Goal: Information Seeking & Learning: Learn about a topic

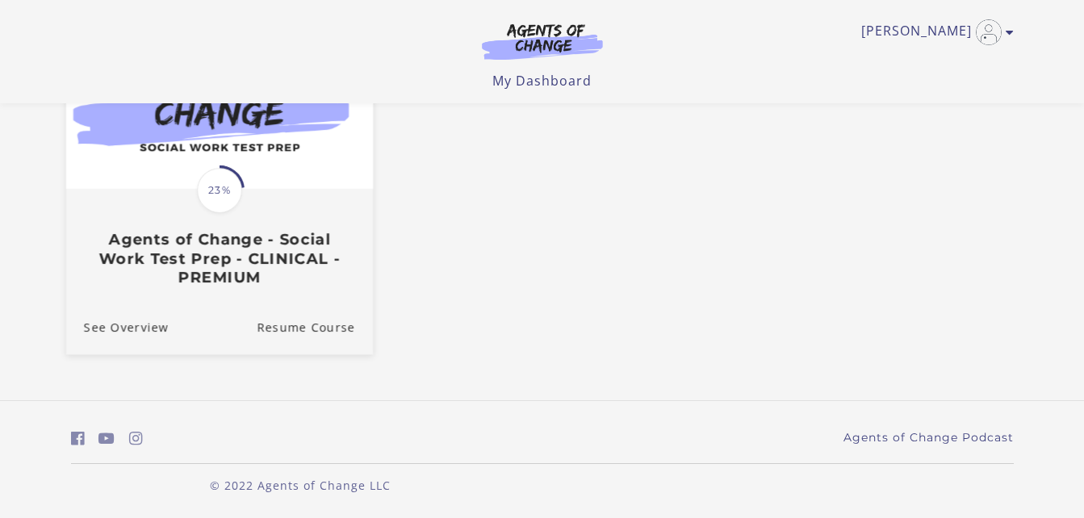
click at [224, 234] on h3 "Agents of Change - Social Work Test Prep - CLINICAL - PREMIUM" at bounding box center [218, 258] width 271 height 57
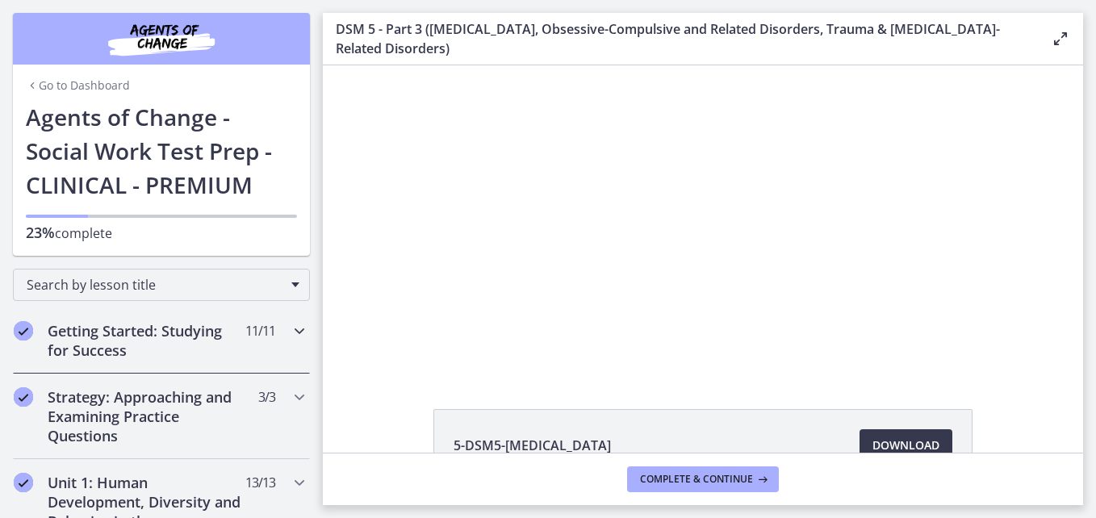
click at [182, 327] on h2 "Getting Started: Studying for Success" at bounding box center [146, 340] width 197 height 39
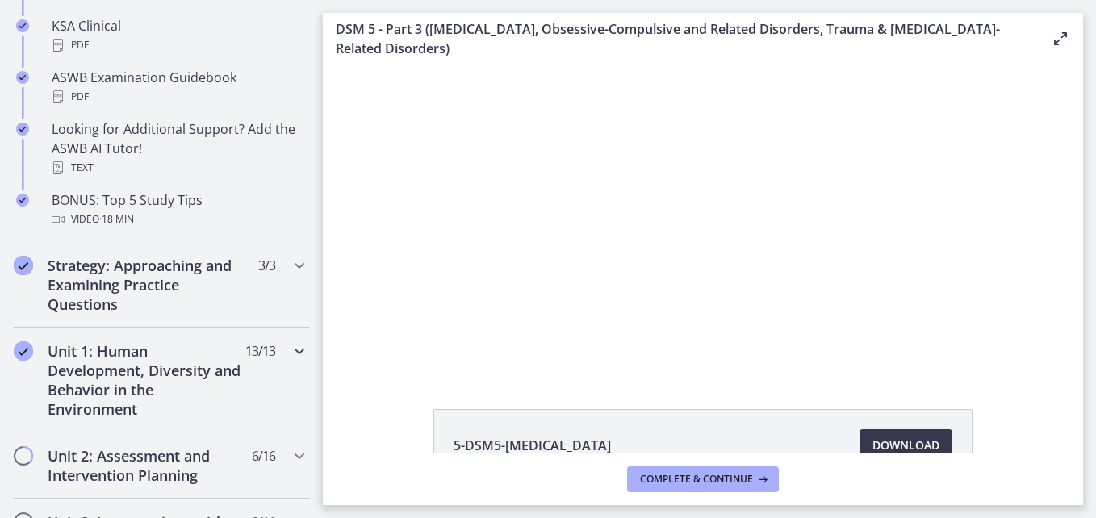
scroll to position [888, 0]
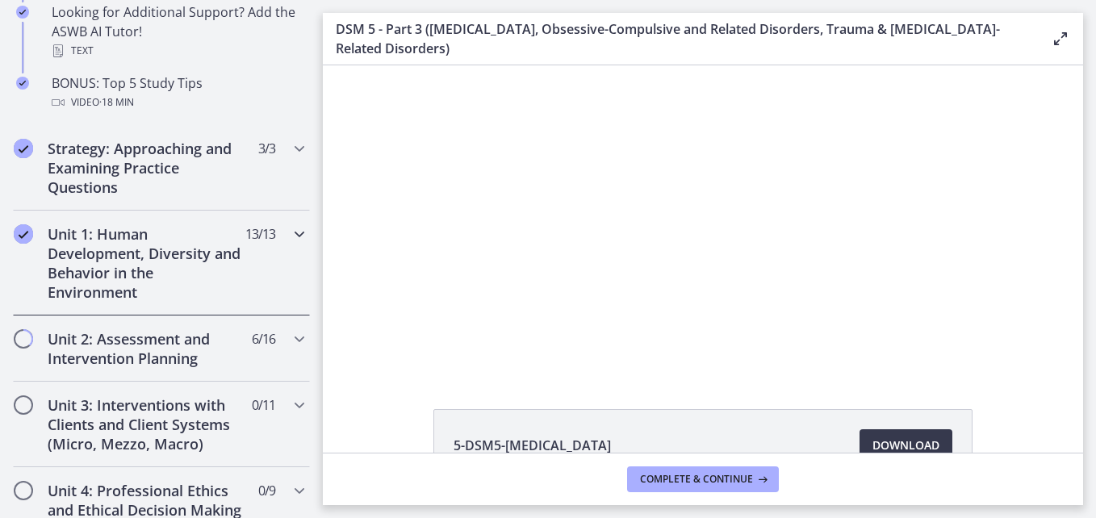
click at [172, 262] on h2 "Unit 1: Human Development, Diversity and Behavior in the Environment" at bounding box center [146, 263] width 197 height 78
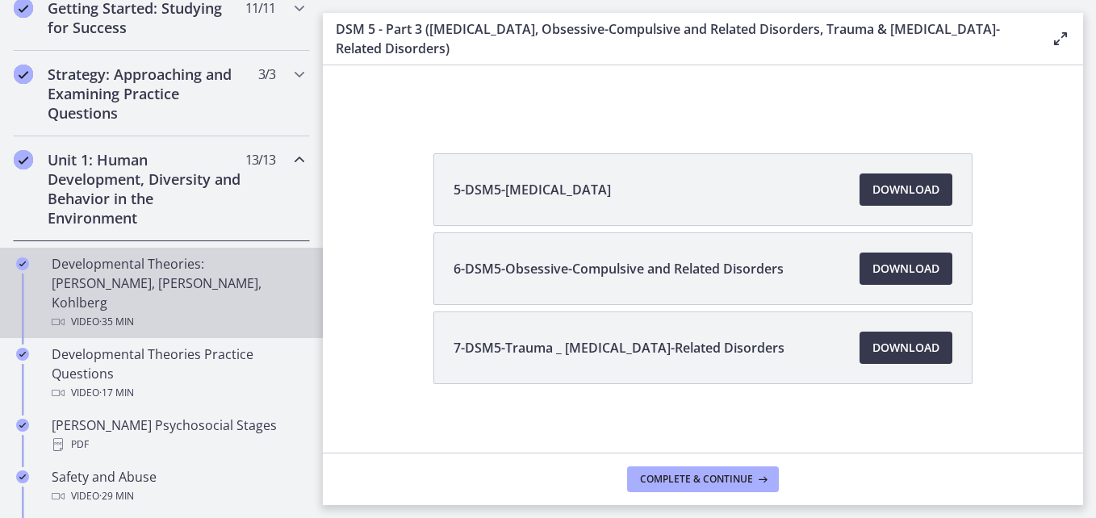
scroll to position [265, 0]
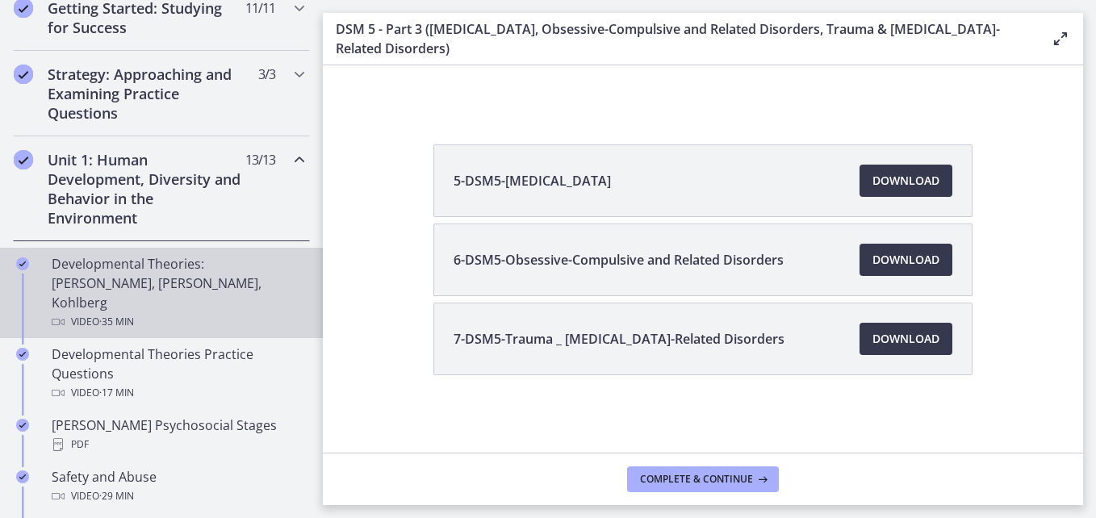
click at [140, 282] on div "Developmental Theories: [PERSON_NAME], [PERSON_NAME], Kohlberg Video · 35 min" at bounding box center [178, 293] width 252 height 78
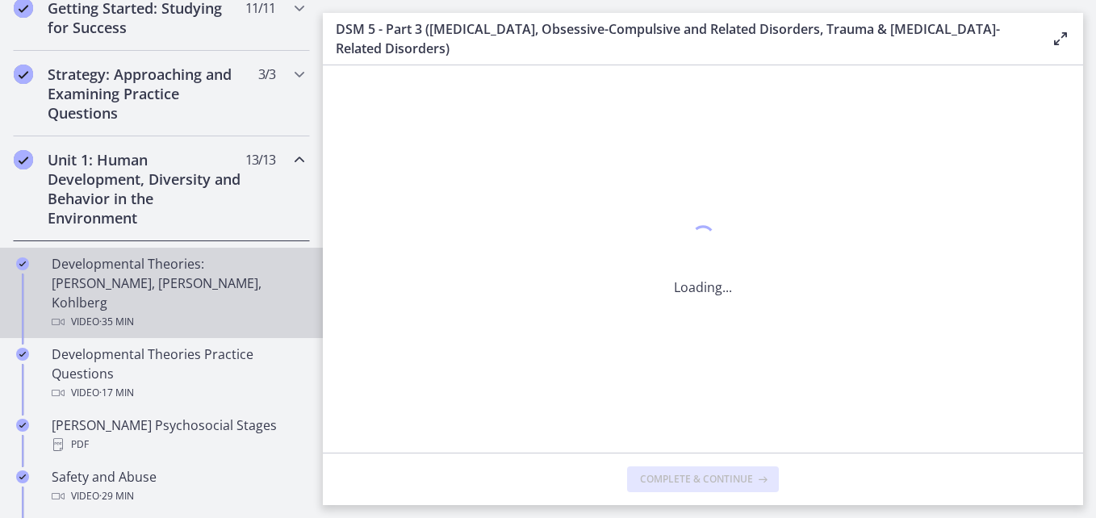
scroll to position [0, 0]
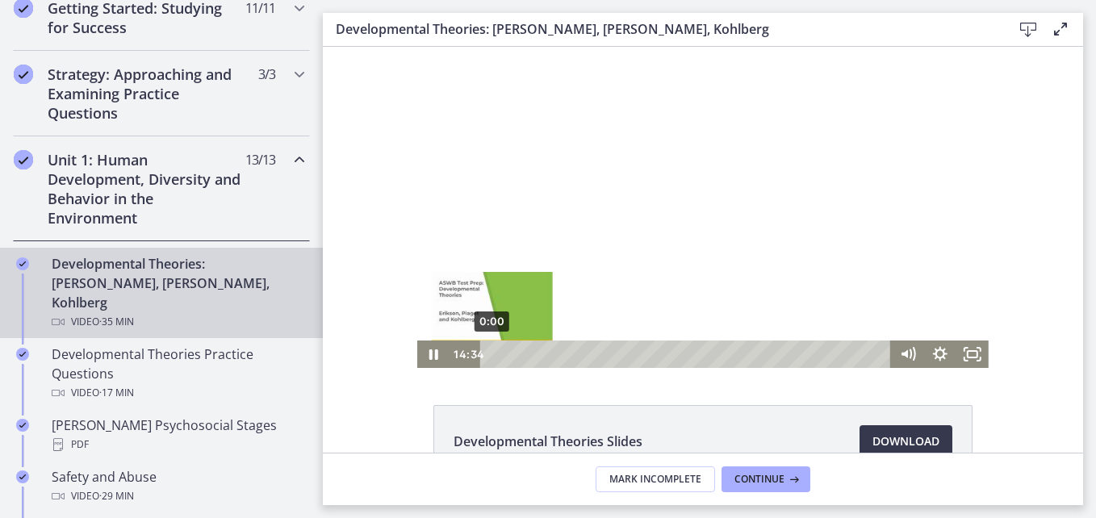
click at [493, 354] on div "0:00" at bounding box center [689, 354] width 392 height 27
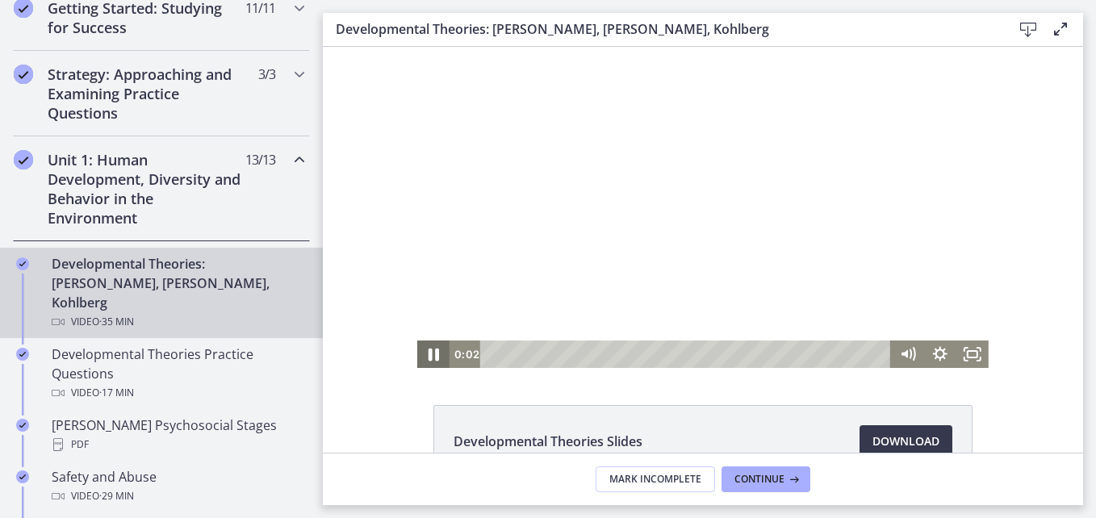
click at [429, 356] on icon "Pause" at bounding box center [434, 355] width 10 height 13
click at [962, 352] on icon "Fullscreen" at bounding box center [973, 354] width 39 height 33
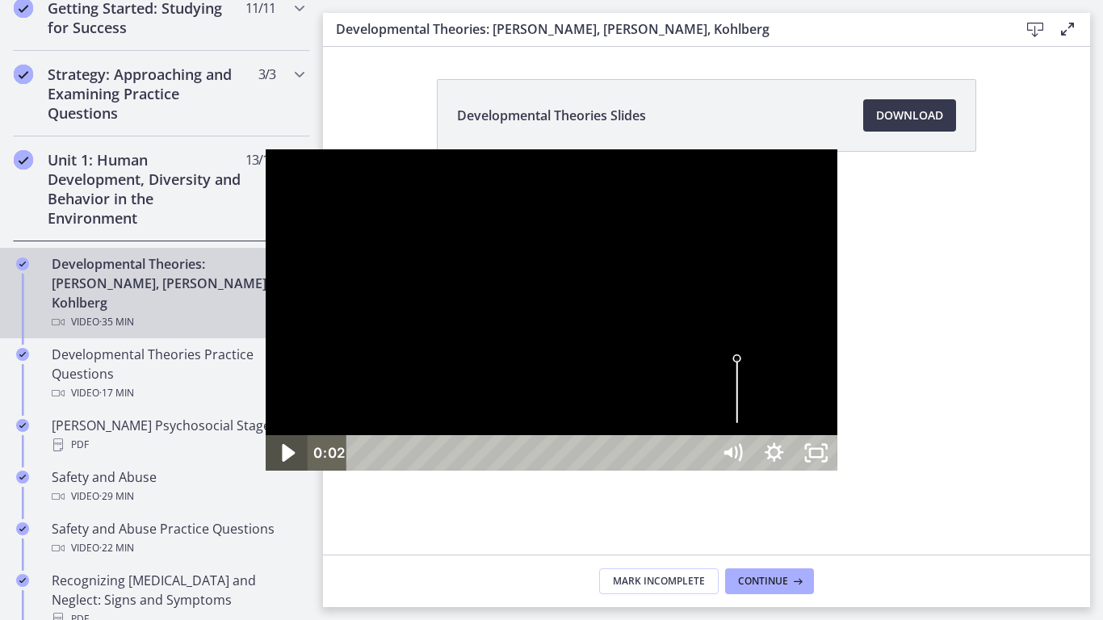
click at [263, 475] on icon "Play Video" at bounding box center [288, 453] width 50 height 43
click at [388, 471] on div at bounding box center [552, 309] width 572 height 321
click at [392, 471] on div at bounding box center [552, 309] width 572 height 321
click at [333, 258] on div at bounding box center [552, 309] width 572 height 321
